Goal: Book appointment/travel/reservation

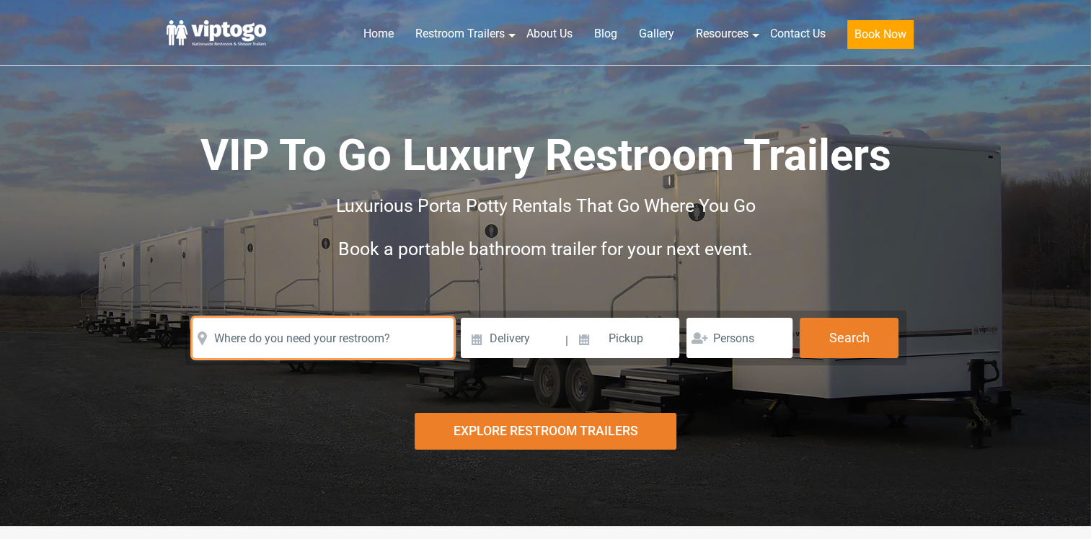
click at [247, 340] on input "text" at bounding box center [323, 338] width 261 height 40
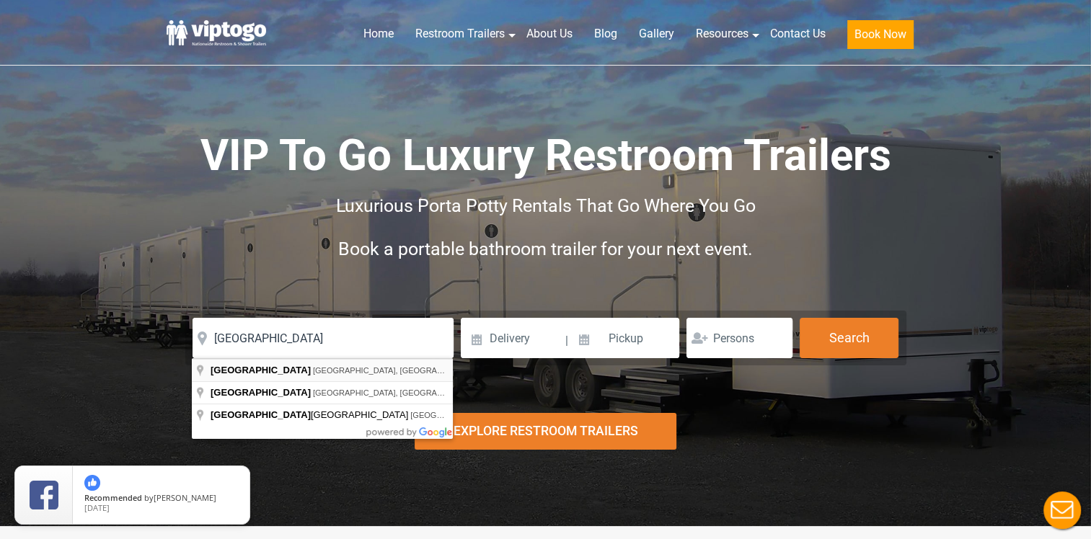
type input "[GEOGRAPHIC_DATA], [GEOGRAPHIC_DATA], [GEOGRAPHIC_DATA]"
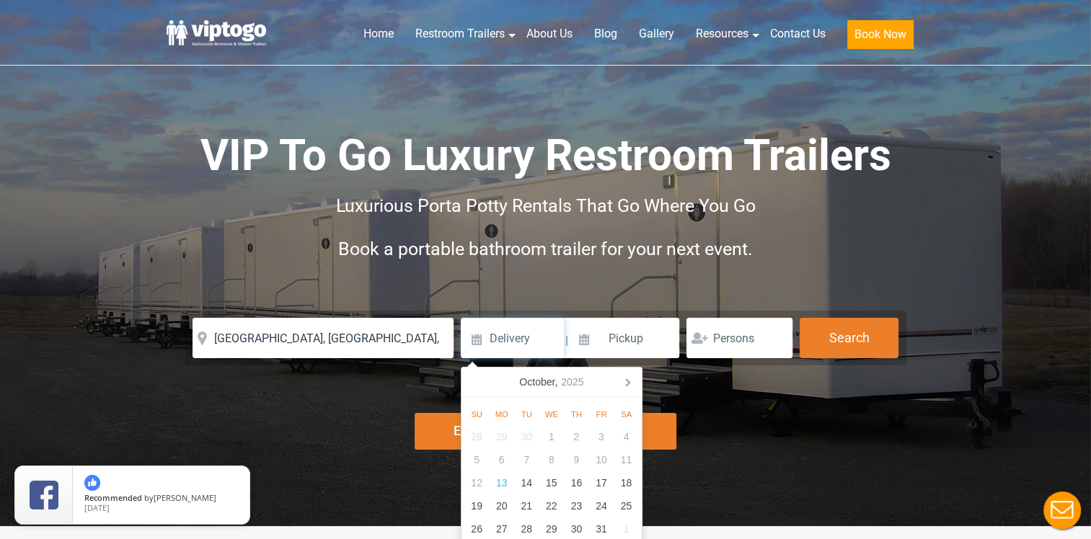
click at [510, 342] on input at bounding box center [512, 338] width 103 height 40
type input "[DATE]"
click at [617, 342] on input at bounding box center [625, 338] width 110 height 40
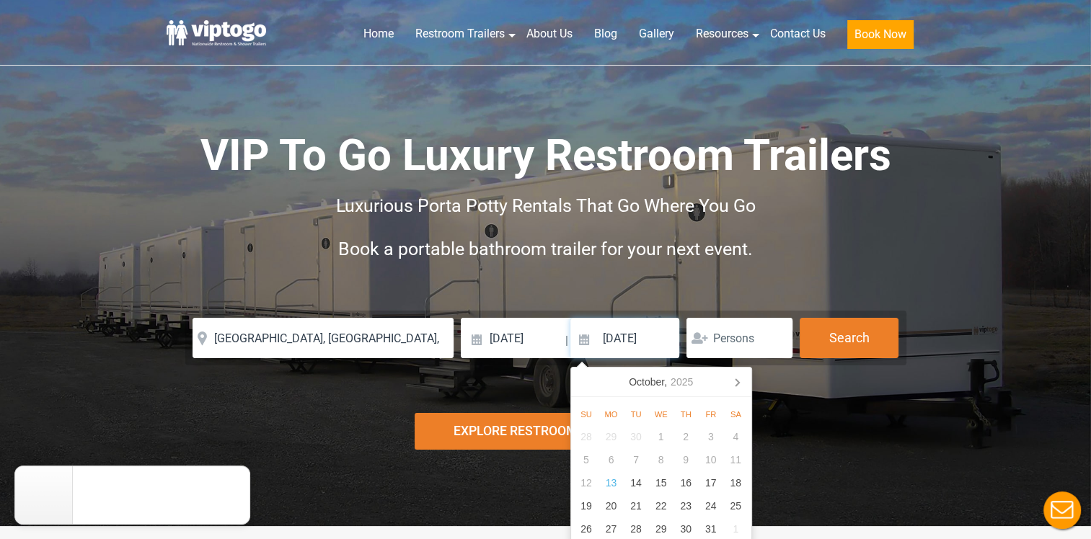
type input "[DATE]"
click at [733, 348] on input "number" at bounding box center [739, 338] width 106 height 40
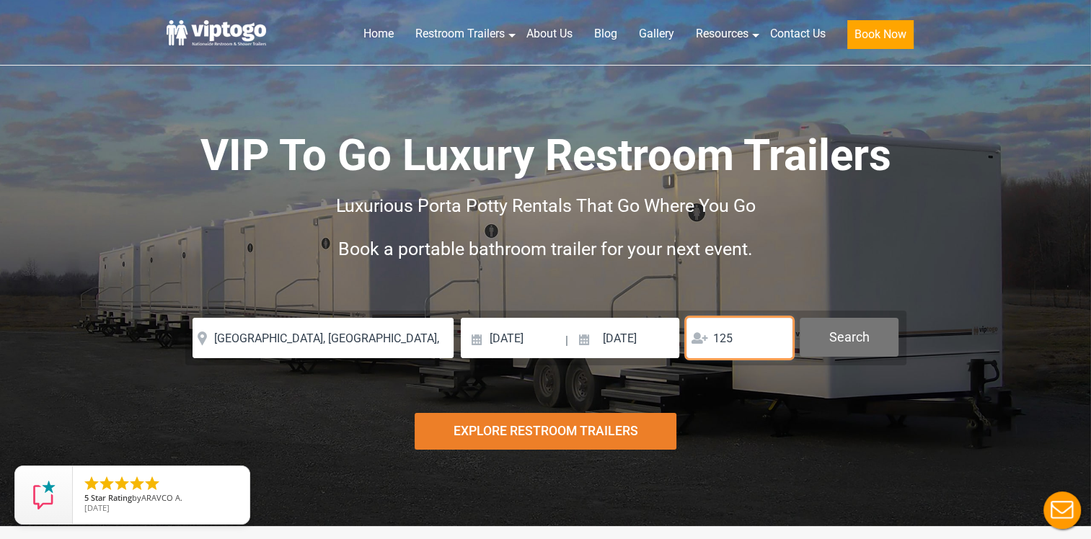
type input "125"
click at [857, 345] on button "Search" at bounding box center [849, 337] width 99 height 39
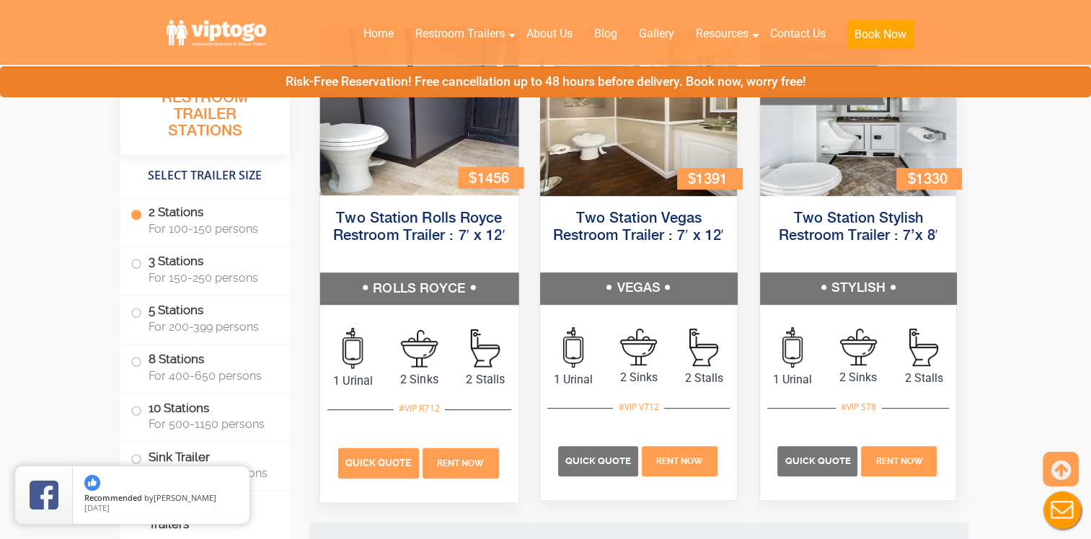
scroll to position [753, 0]
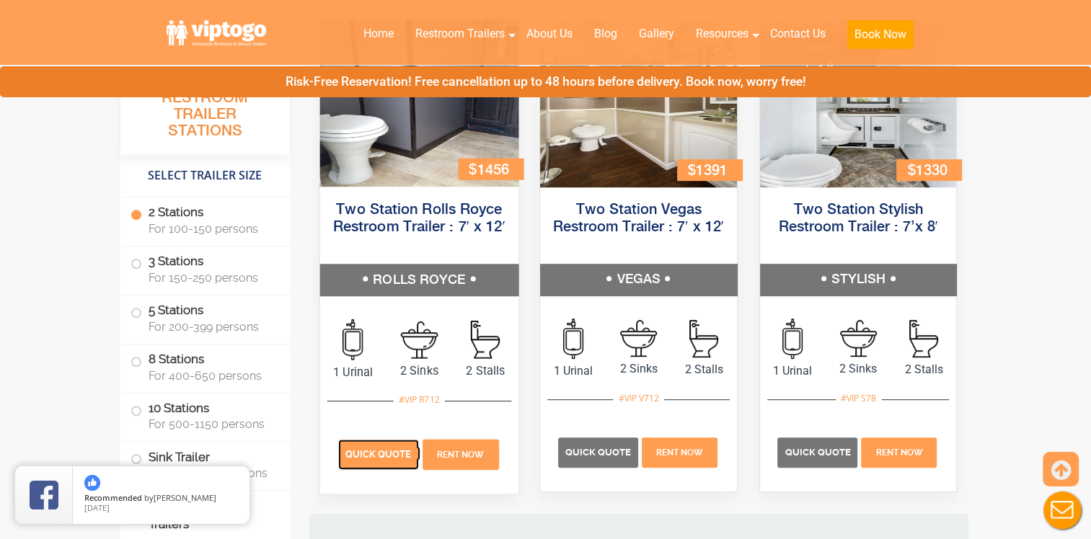
click at [389, 451] on span "Quick Quote" at bounding box center [378, 453] width 66 height 11
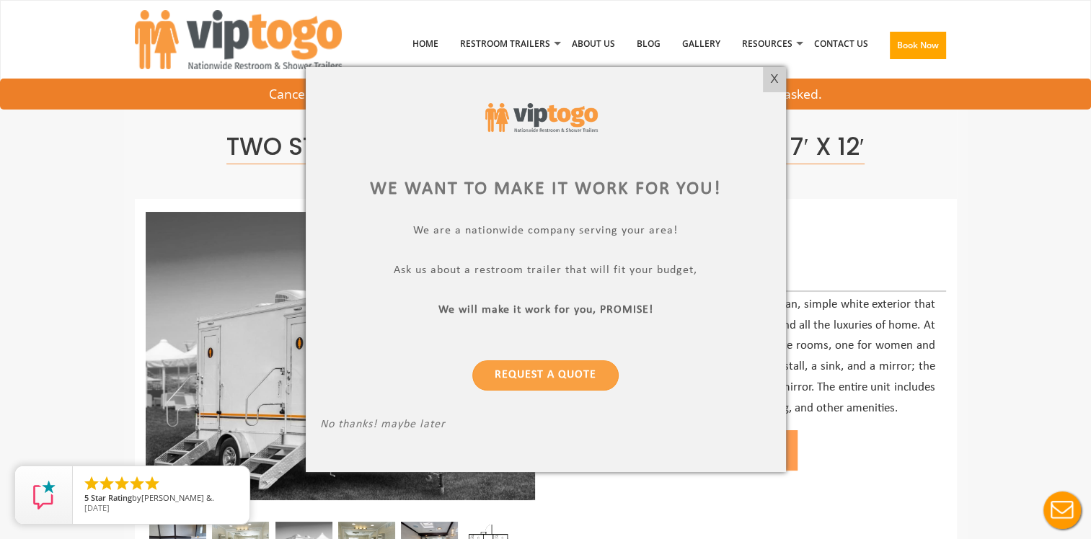
click at [773, 77] on div "X" at bounding box center [774, 79] width 22 height 25
